Goal: Task Accomplishment & Management: Use online tool/utility

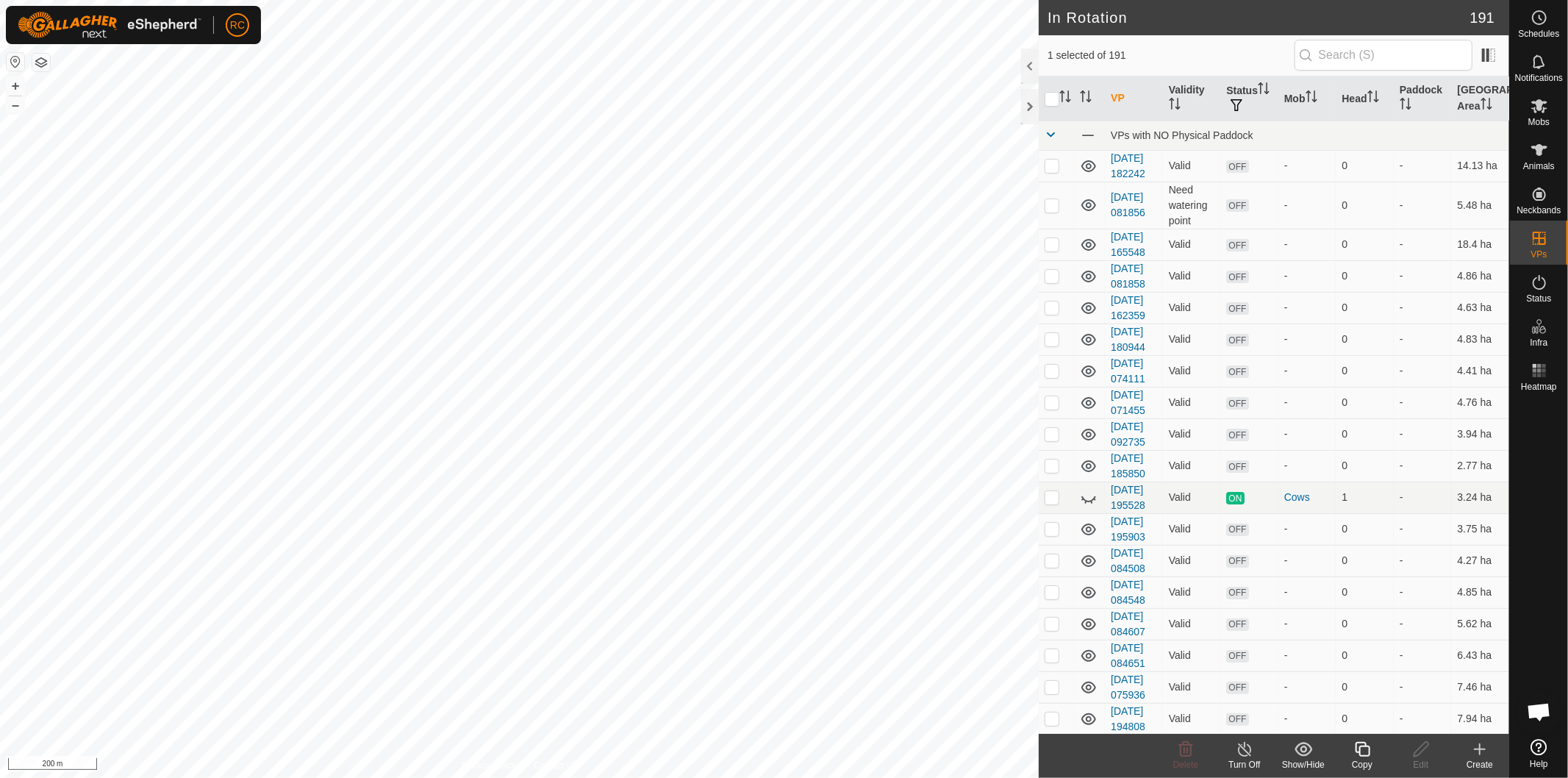
click at [1363, 758] on div "Copy" at bounding box center [1362, 764] width 59 height 13
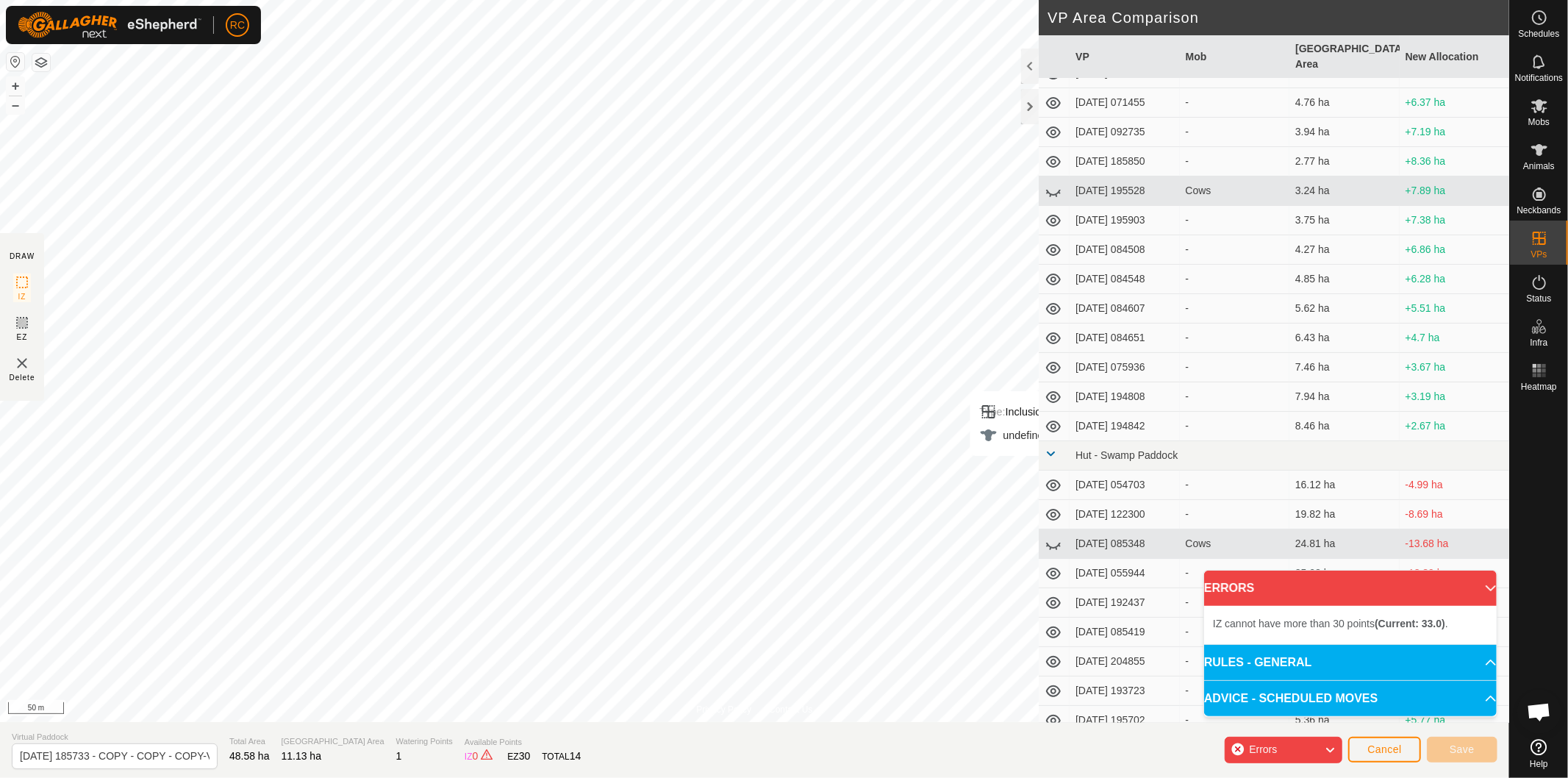
scroll to position [245, 0]
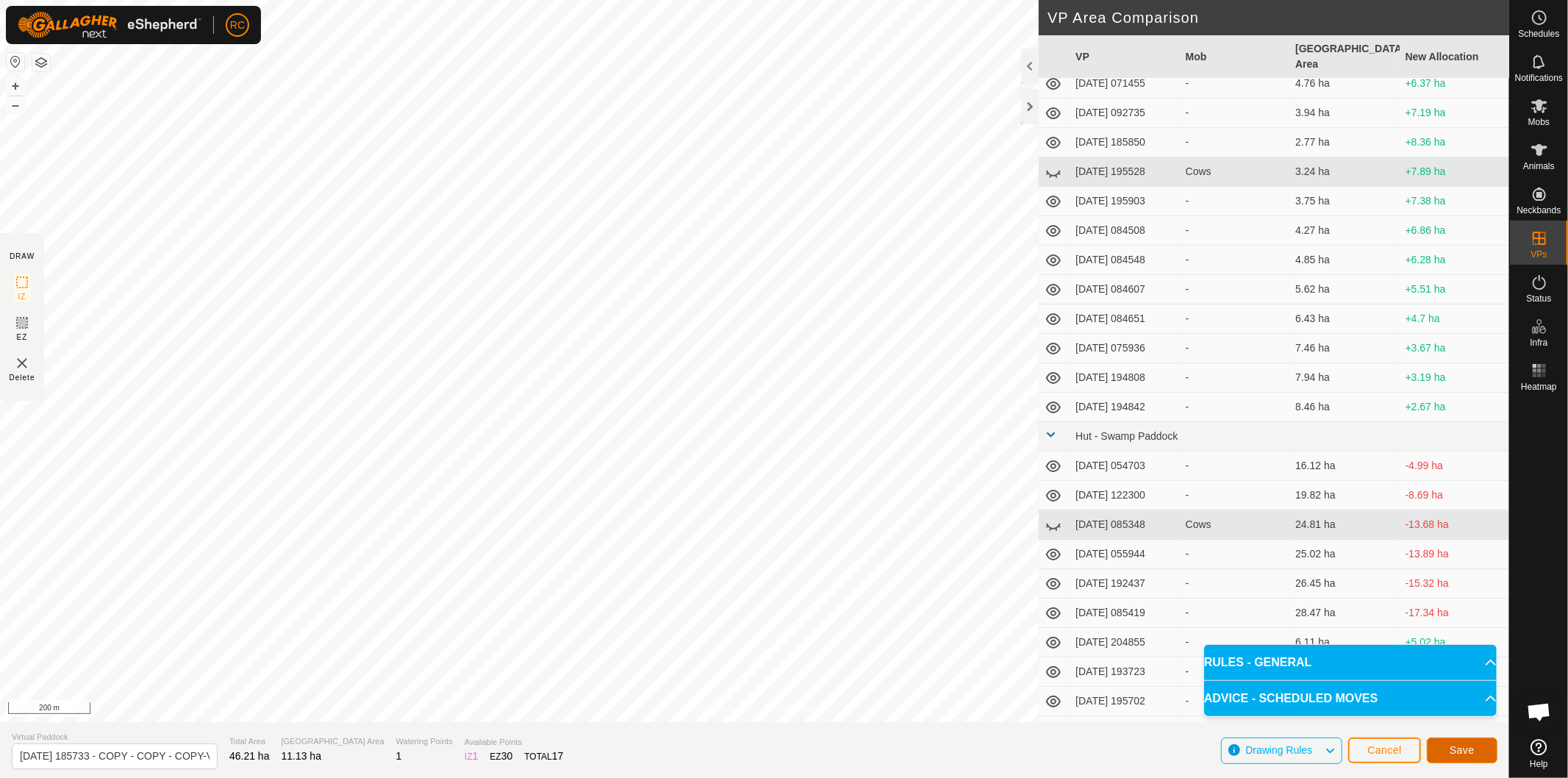
click at [1483, 750] on button "Save" at bounding box center [1462, 750] width 71 height 26
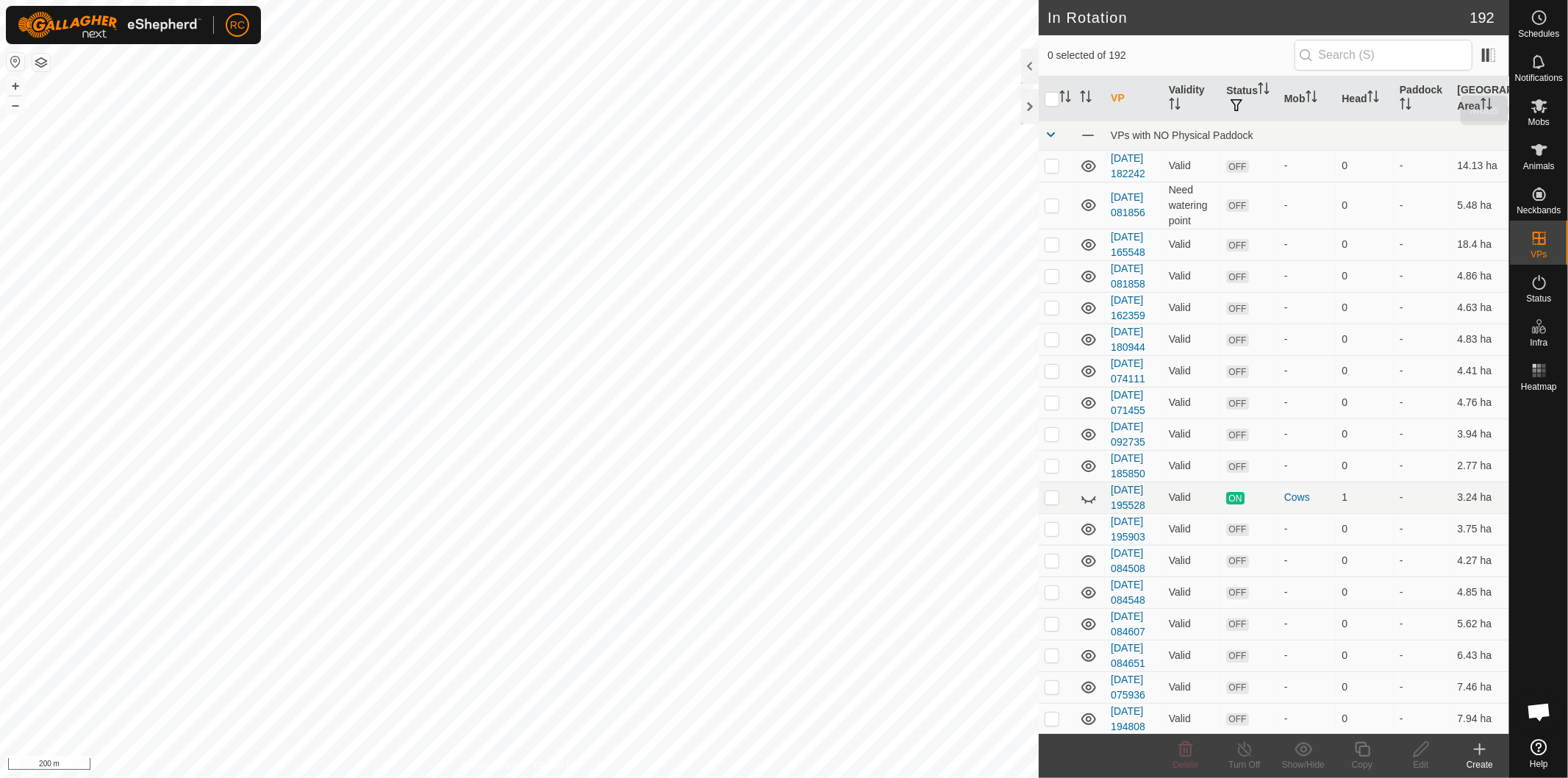
click at [1542, 109] on icon at bounding box center [1539, 106] width 18 height 18
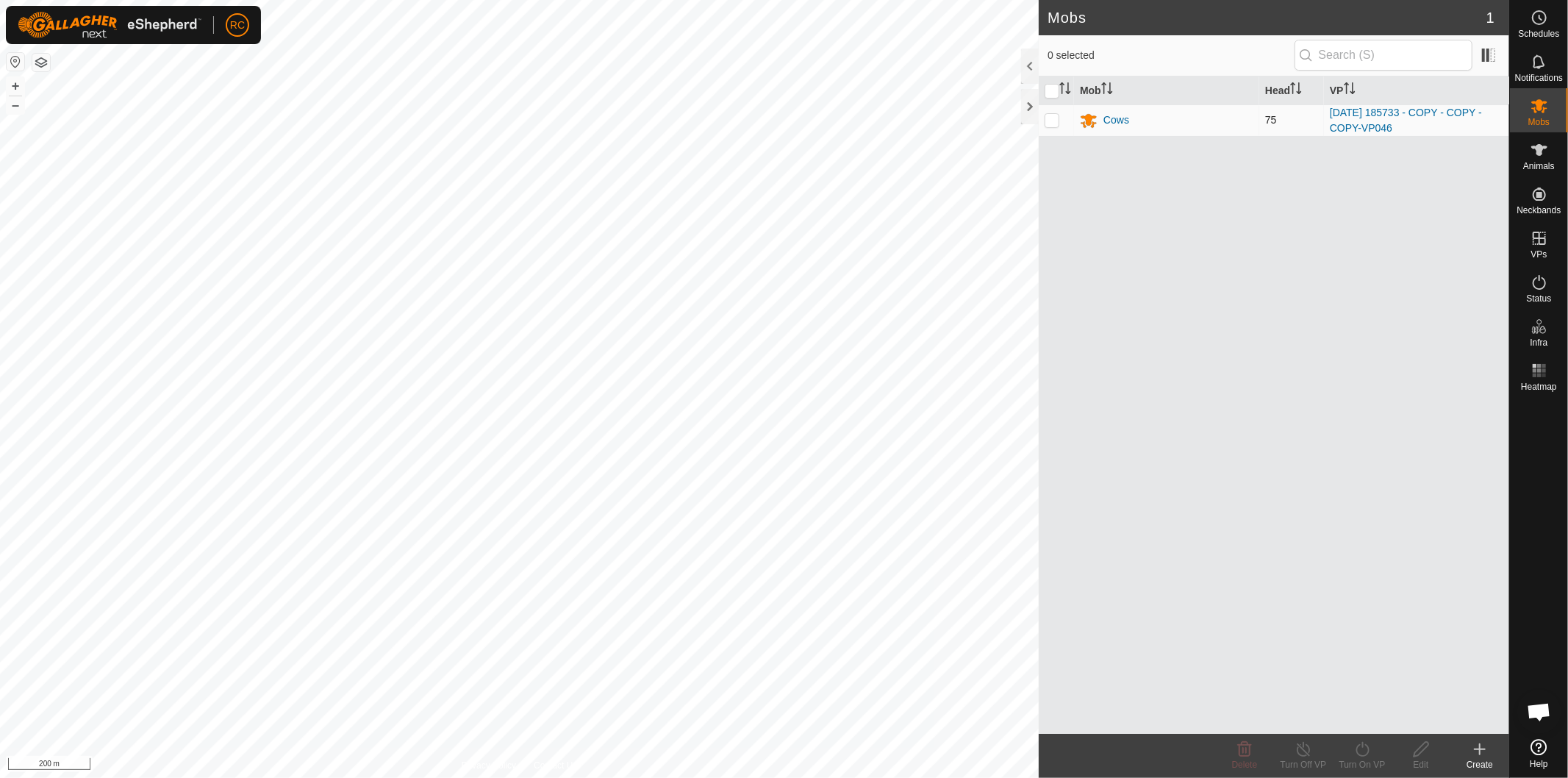
click at [1049, 123] on p-checkbox at bounding box center [1051, 120] width 15 height 12
checkbox input "true"
click at [1358, 753] on icon at bounding box center [1362, 749] width 18 height 18
click at [1376, 717] on link "Now" at bounding box center [1406, 717] width 146 height 29
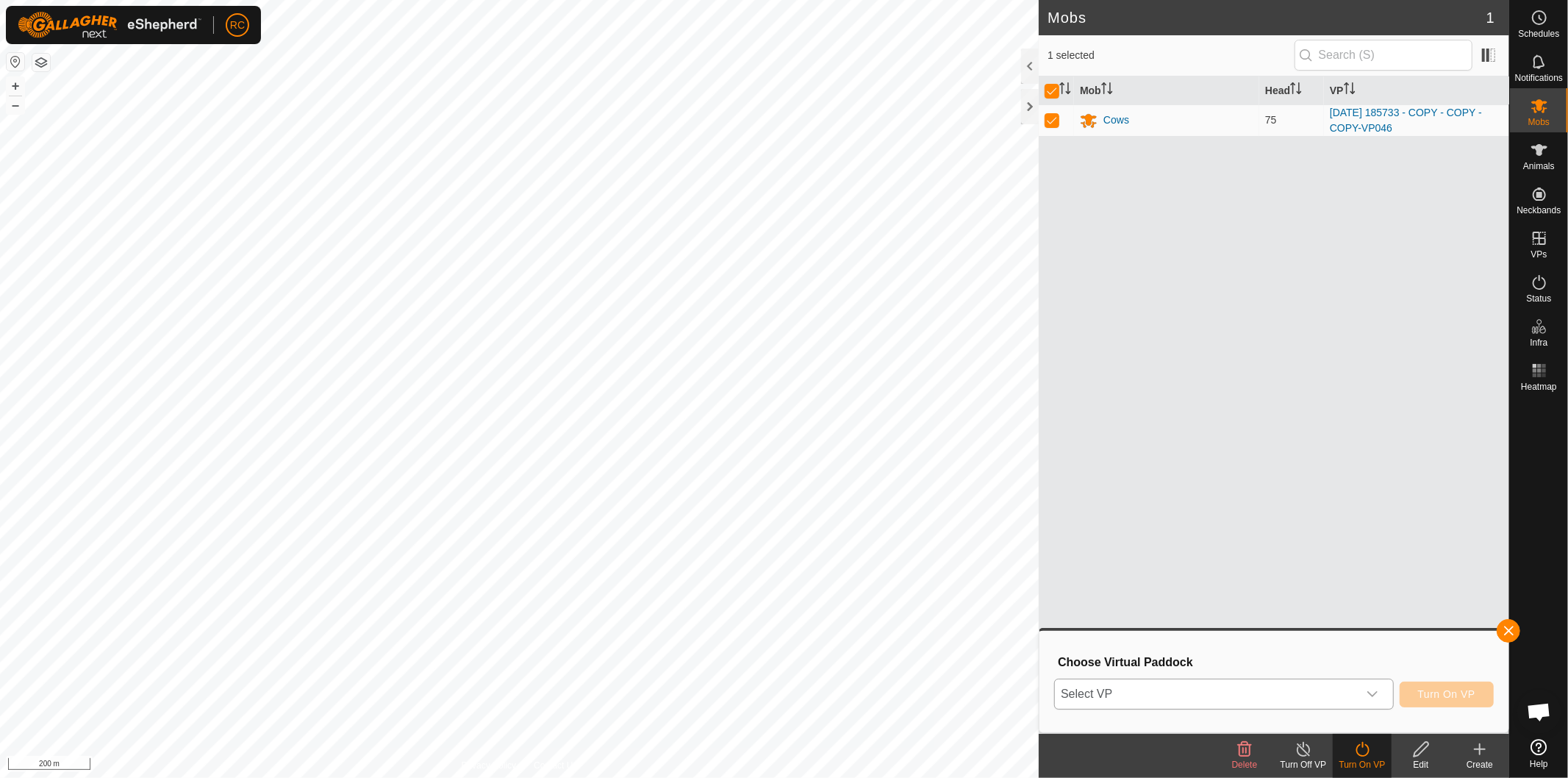
click at [1375, 695] on icon "dropdown trigger" at bounding box center [1372, 694] width 12 height 12
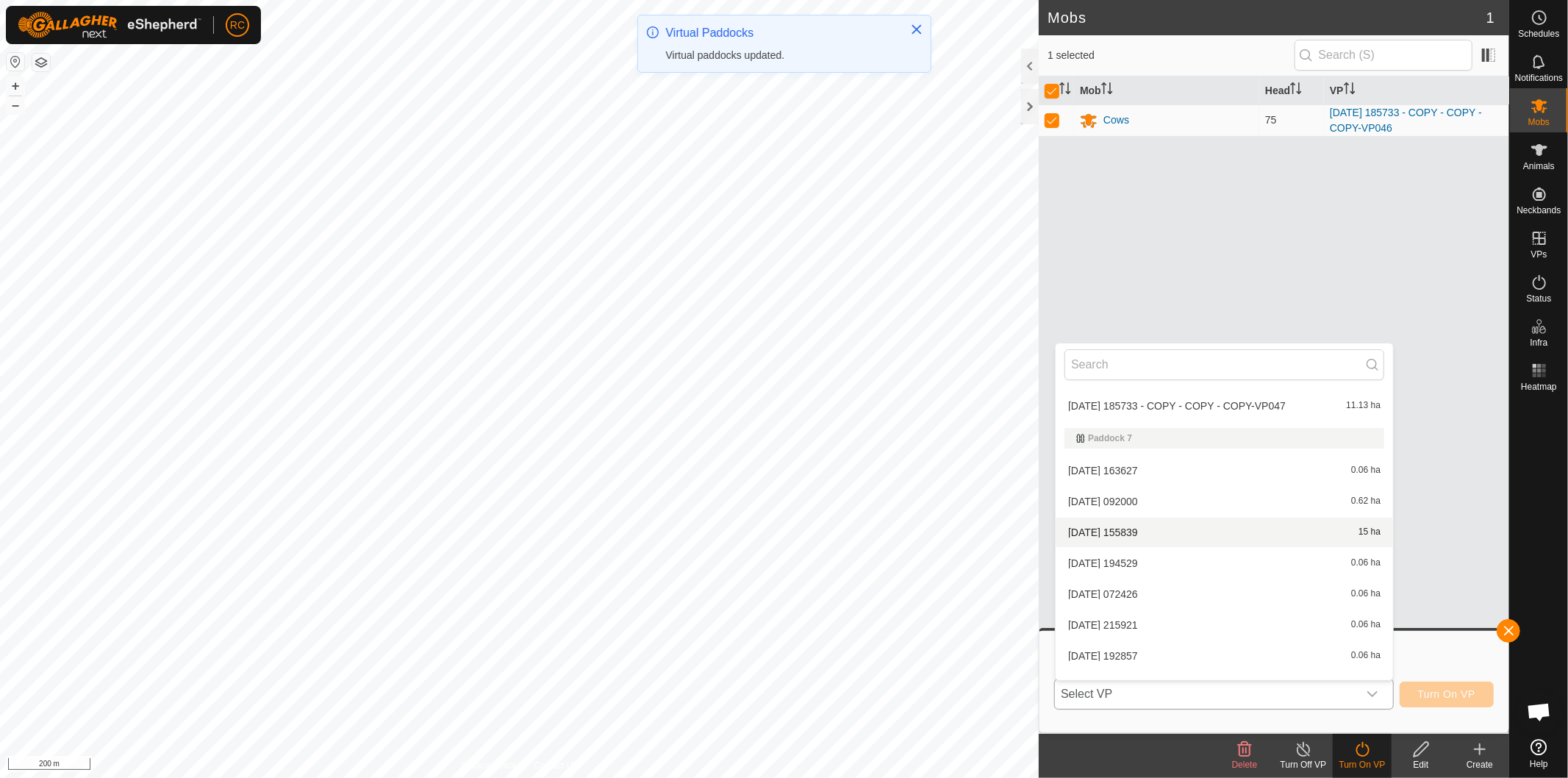
scroll to position [4833, 0]
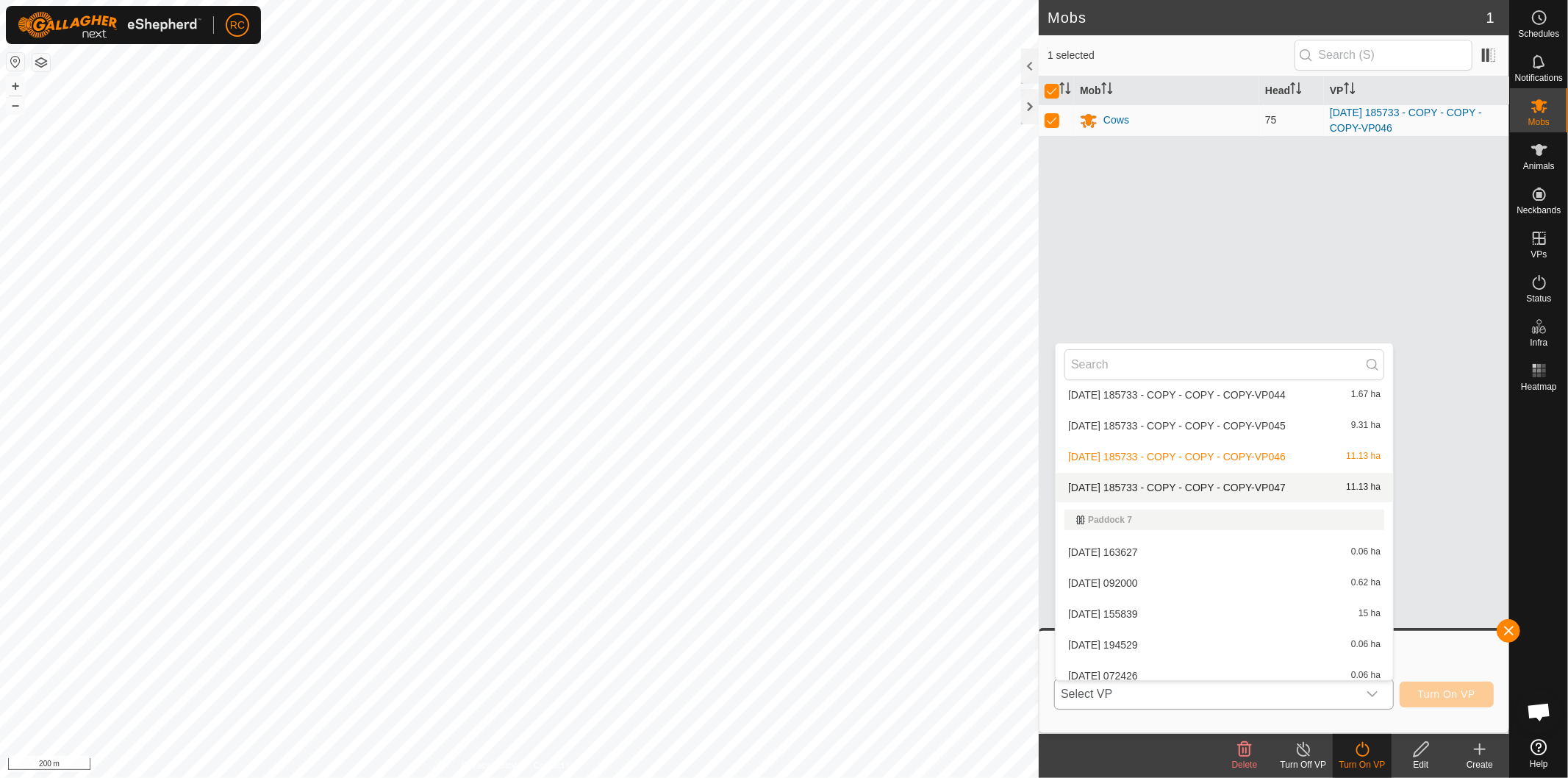
click at [1222, 479] on li "2025-08-11 185733 - COPY - COPY - COPY-VP047 11.13 ha" at bounding box center [1223, 487] width 337 height 29
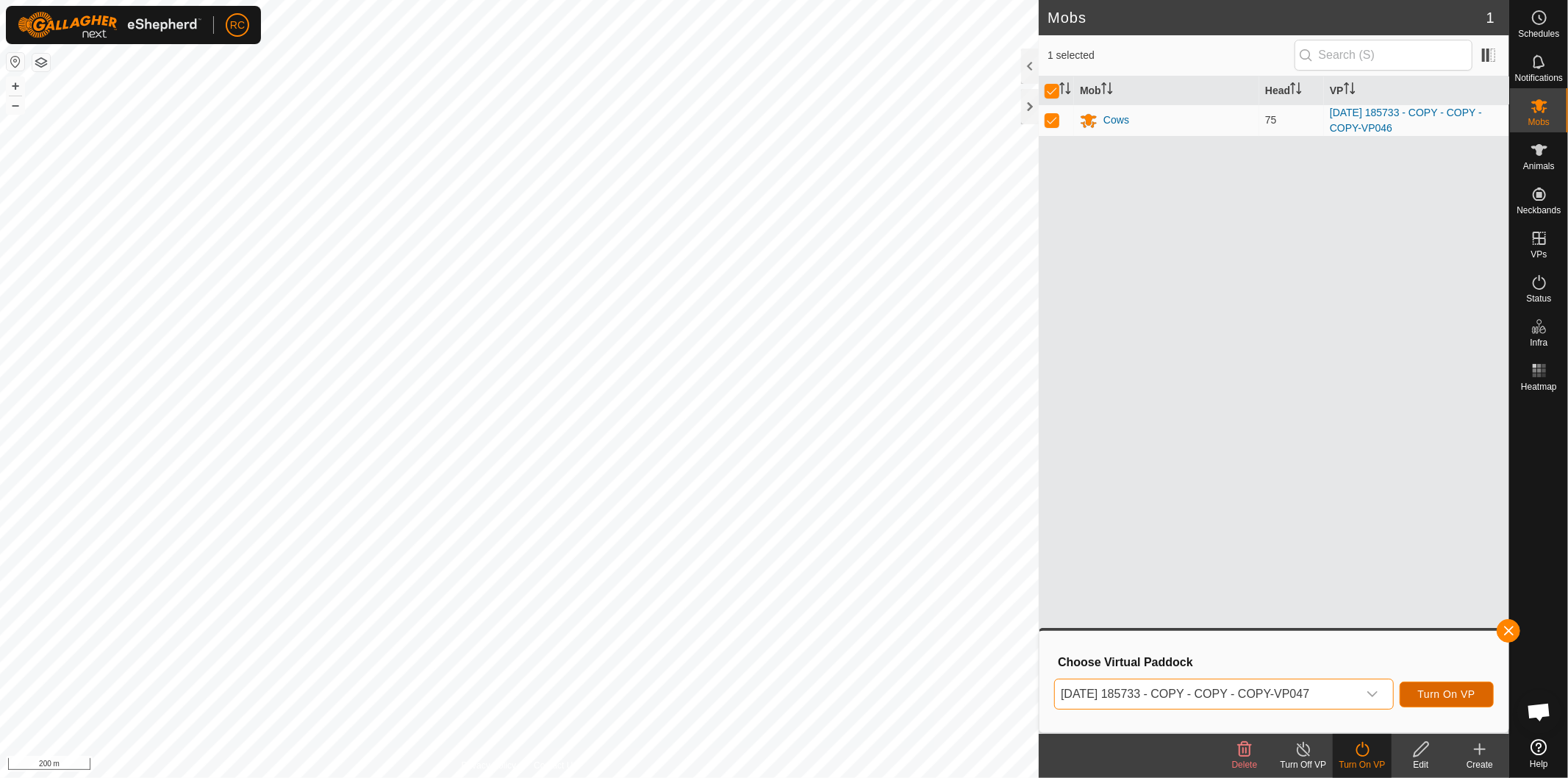
click at [1453, 692] on span "Turn On VP" at bounding box center [1446, 694] width 57 height 12
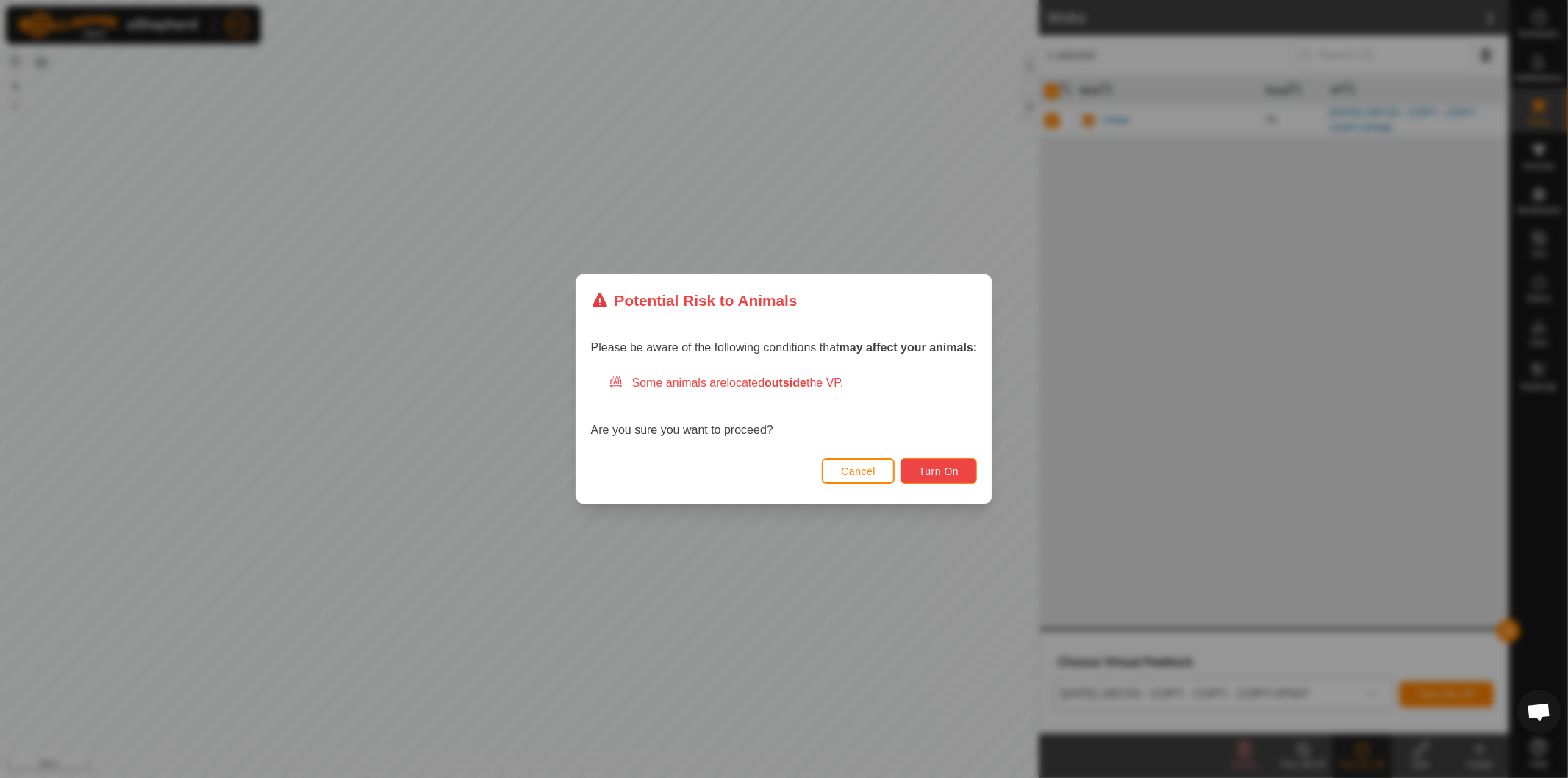
click at [969, 469] on button "Turn On" at bounding box center [938, 471] width 76 height 26
